Goal: Navigation & Orientation: Find specific page/section

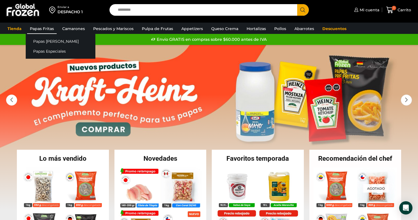
click at [41, 29] on link "Papas Fritas" at bounding box center [42, 28] width 30 height 10
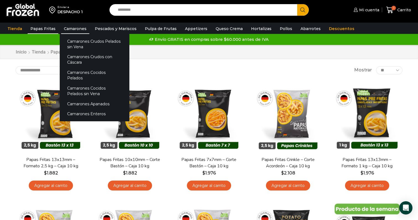
click at [72, 30] on link "Camarones" at bounding box center [75, 28] width 28 height 10
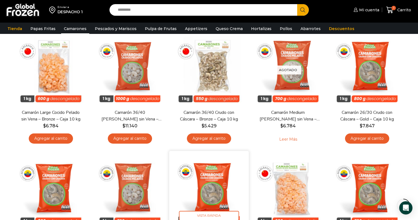
scroll to position [202, 0]
